Goal: Check status: Check status

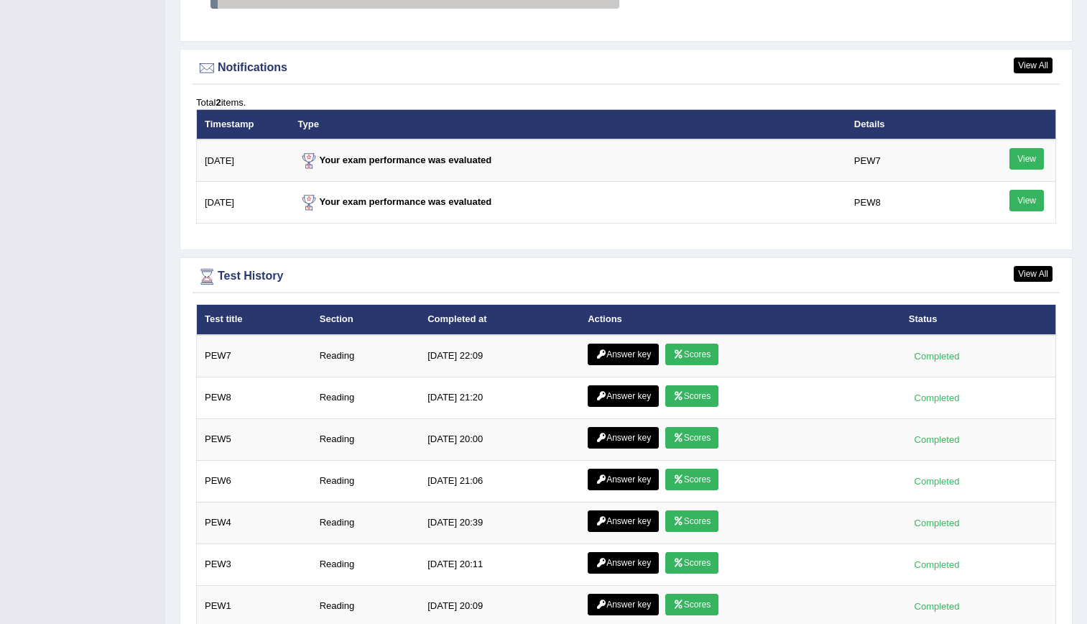
scroll to position [1707, 0]
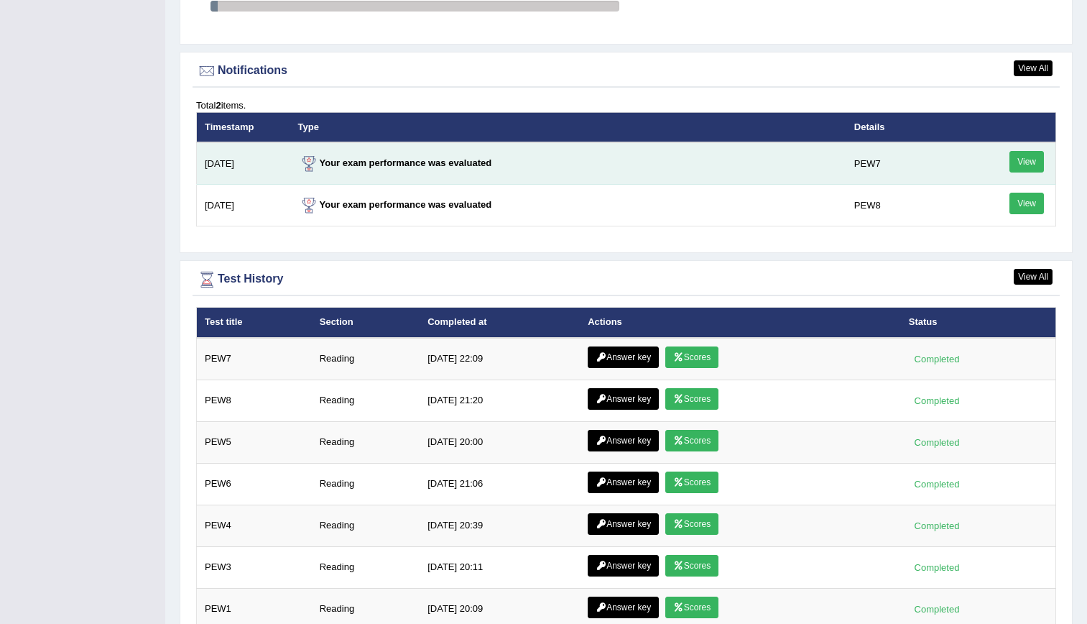
click at [1024, 167] on link "View" at bounding box center [1026, 162] width 34 height 22
